Goal: Task Accomplishment & Management: Complete application form

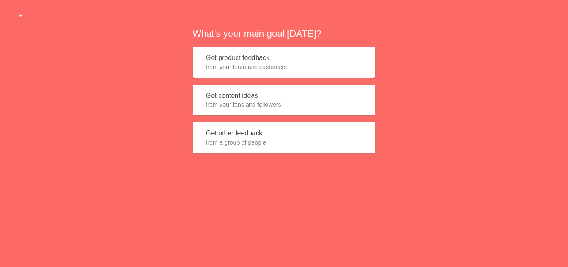
click at [238, 101] on span "from your fans and followers" at bounding box center [284, 104] width 156 height 8
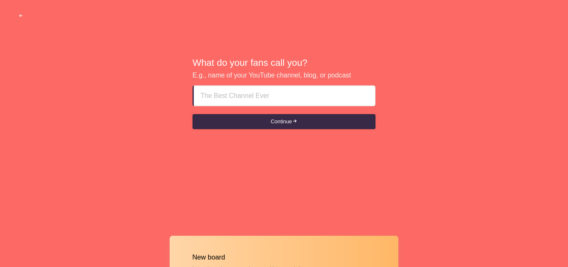
click at [238, 97] on input at bounding box center [285, 96] width 168 height 20
type input "d"
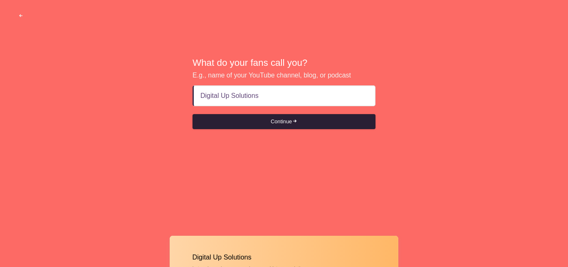
click at [260, 119] on button "Continue" at bounding box center [284, 121] width 183 height 15
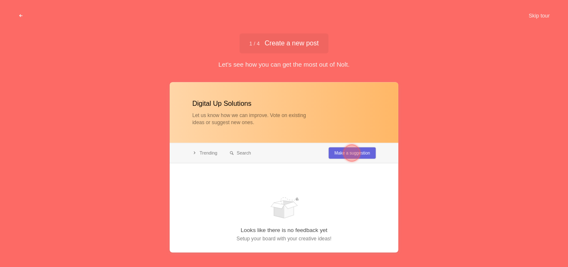
type input "Digital Up Solutions"
click at [345, 155] on div at bounding box center [352, 152] width 17 height 17
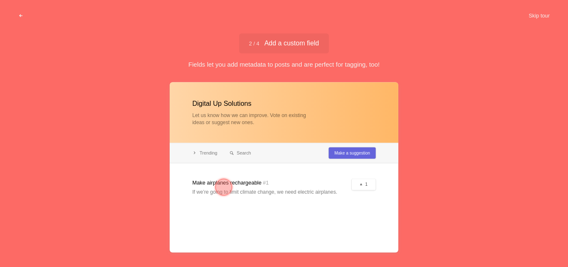
click at [239, 181] on div at bounding box center [284, 167] width 229 height 170
click at [228, 186] on div at bounding box center [224, 187] width 17 height 17
click at [537, 14] on button "Skip tour" at bounding box center [539, 15] width 41 height 15
